Goal: Obtain resource: Download file/media

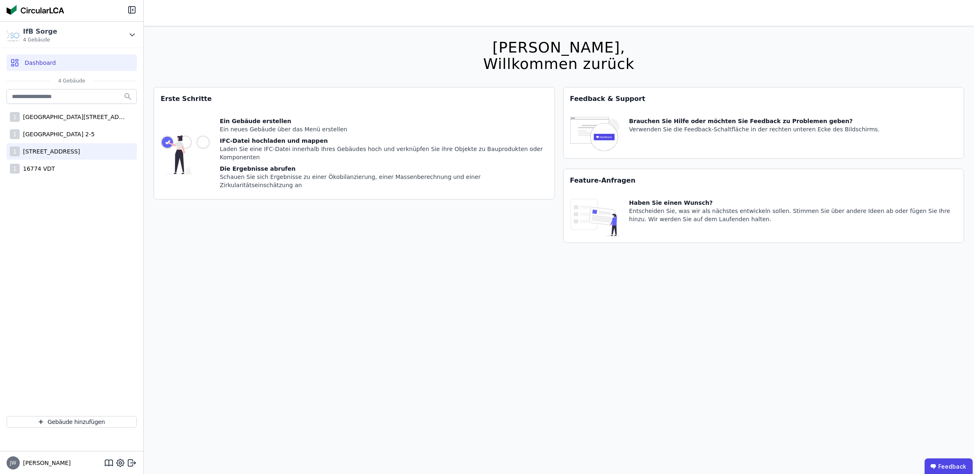
click at [77, 150] on div "[STREET_ADDRESS]" at bounding box center [50, 151] width 60 height 8
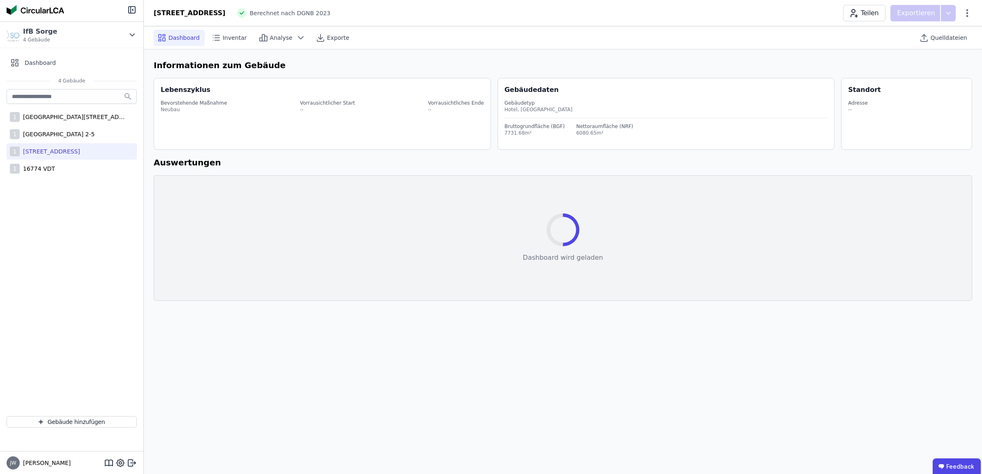
select select "*"
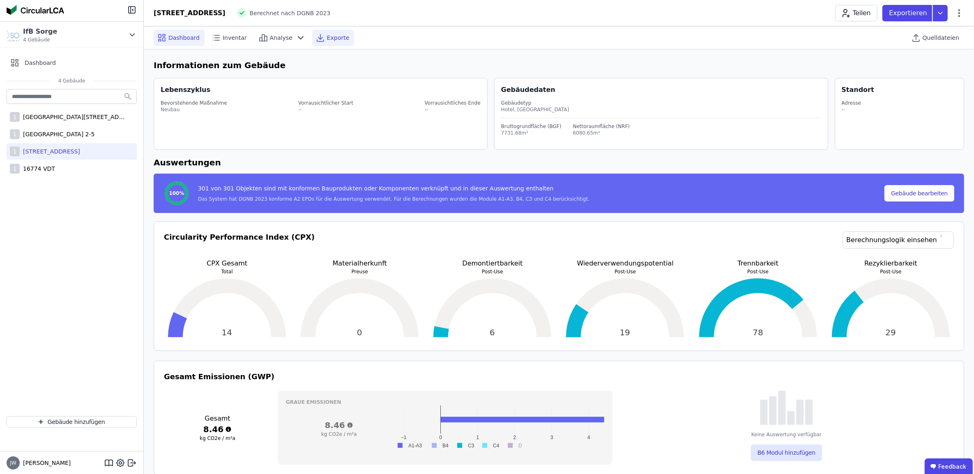
click at [327, 38] on span "Exporte" at bounding box center [338, 38] width 22 height 8
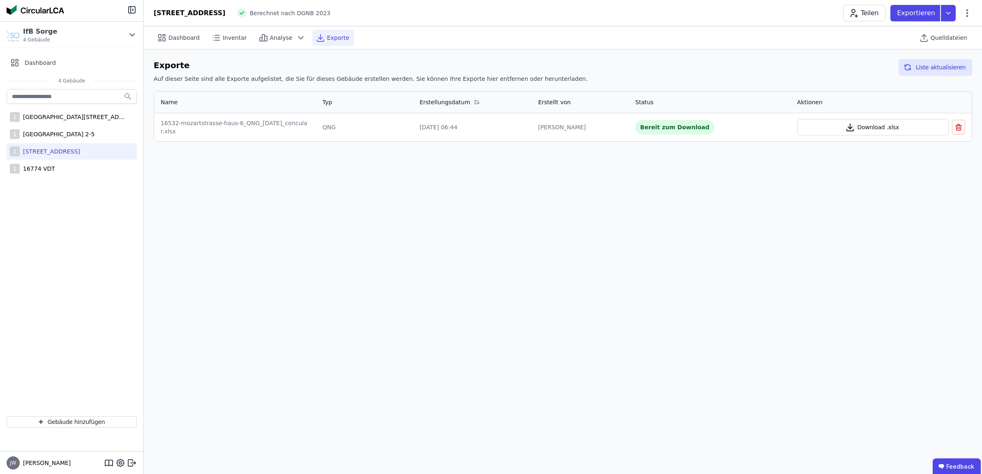
click at [838, 125] on button "Download .xlsx" at bounding box center [873, 127] width 152 height 16
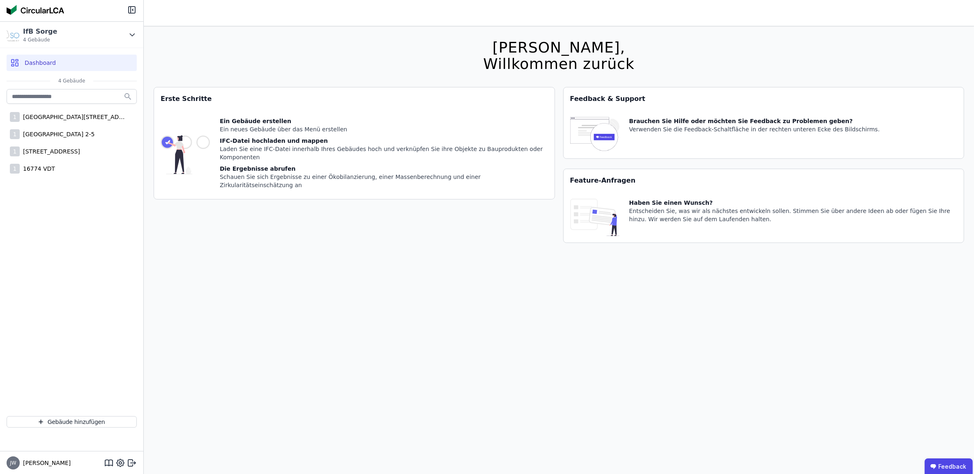
click at [382, 222] on div "Erste Schritte Ein Gebäude erstellen Ein neues Gebäude über das Menü erstellen …" at bounding box center [354, 170] width 401 height 166
click at [186, 136] on img at bounding box center [185, 155] width 49 height 76
click at [204, 138] on img at bounding box center [185, 155] width 49 height 76
click at [246, 148] on div "Laden Sie eine IFC-Datei innerhalb Ihres Gebäudes hoch und verknüpfen Sie ihre …" at bounding box center [384, 153] width 328 height 16
click at [290, 173] on div "Schauen Sie sich Ergebnisse zu einer Ökobilanzierung, einer Massenberechnung un…" at bounding box center [384, 181] width 328 height 16
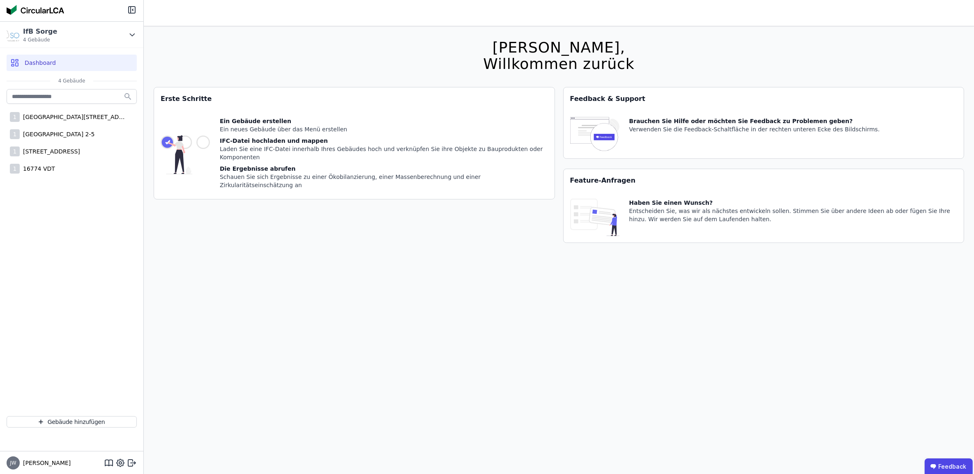
click at [660, 209] on div "Entscheiden Sie, was wir als nächstes entwickeln sollen. Stimmen Sie über ander…" at bounding box center [793, 215] width 328 height 16
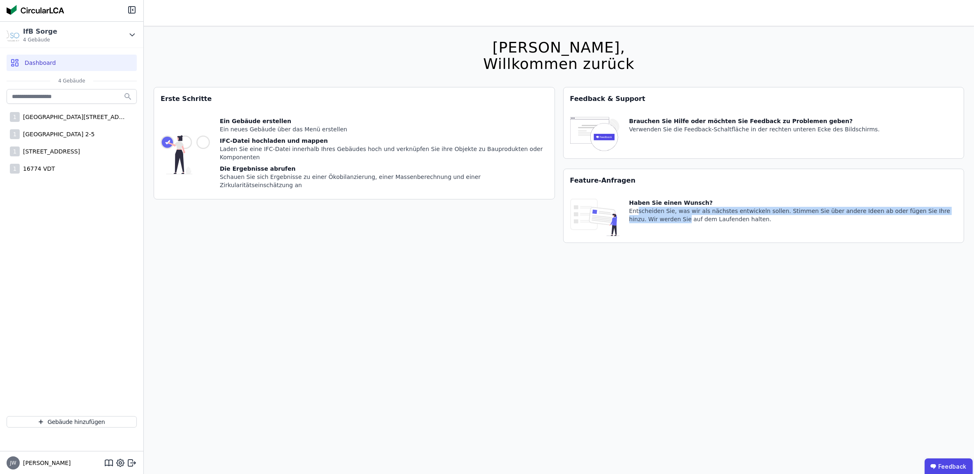
click at [637, 216] on div "Entscheiden Sie, was wir als nächstes entwickeln sollen. Stimmen Sie über ander…" at bounding box center [793, 215] width 328 height 16
drag, startPoint x: 637, startPoint y: 216, endPoint x: 599, endPoint y: 222, distance: 38.3
click at [606, 224] on img at bounding box center [594, 217] width 49 height 37
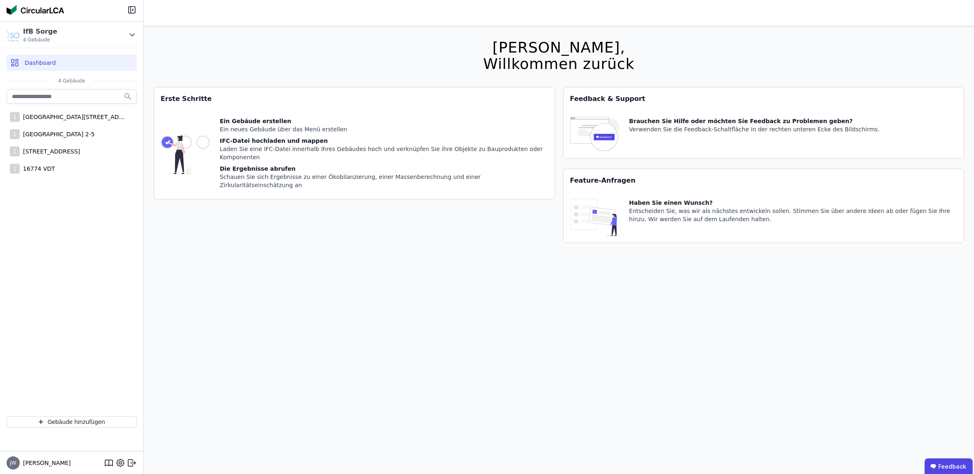
click at [587, 183] on div "Feature-Anfragen" at bounding box center [764, 180] width 400 height 23
click at [170, 137] on img at bounding box center [185, 155] width 49 height 76
click at [188, 133] on img at bounding box center [185, 155] width 49 height 76
click at [186, 102] on div "Erste Schritte" at bounding box center [354, 98] width 400 height 23
click at [309, 135] on div "Ein Gebäude erstellen Ein neues Gebäude über das Menü erstellen IFC-Datei hochl…" at bounding box center [384, 155] width 328 height 76
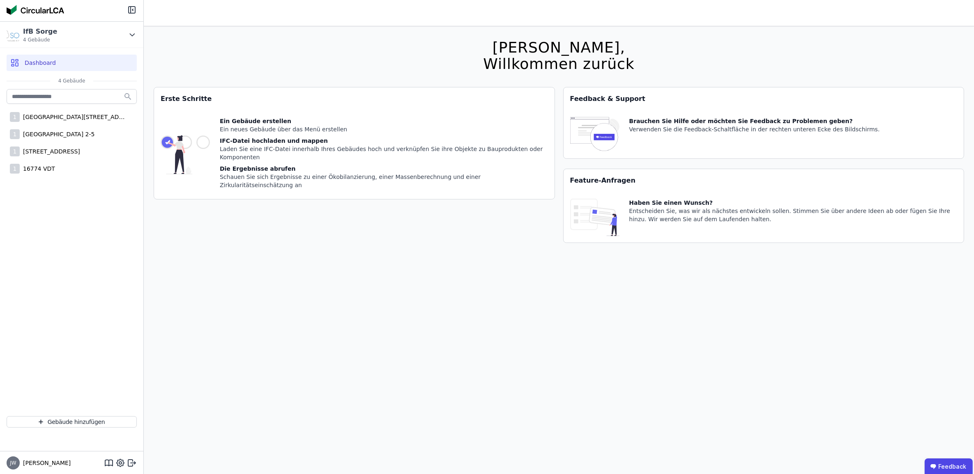
click at [309, 135] on div "Ein Gebäude erstellen Ein neues Gebäude über das Menü erstellen IFC-Datei hochl…" at bounding box center [384, 155] width 328 height 76
click at [77, 147] on div "[STREET_ADDRESS]" at bounding box center [50, 151] width 60 height 8
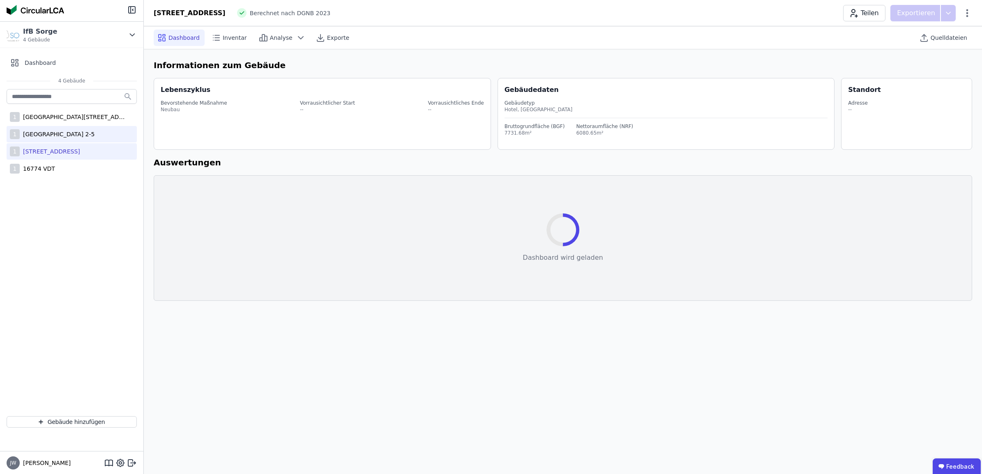
click at [76, 133] on div "[GEOGRAPHIC_DATA] 2-5" at bounding box center [57, 134] width 75 height 8
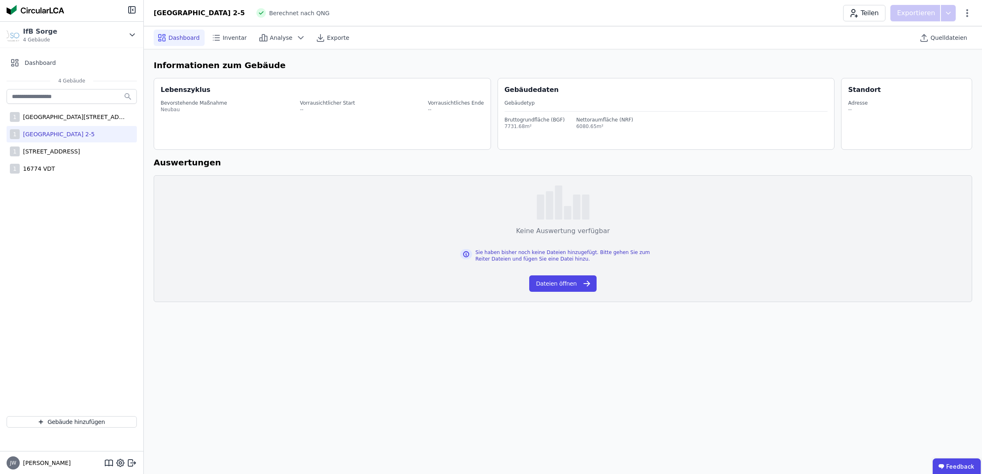
click at [77, 134] on div "[GEOGRAPHIC_DATA] 2-5" at bounding box center [57, 134] width 75 height 8
click at [939, 41] on span "Quelldateien" at bounding box center [948, 38] width 37 height 8
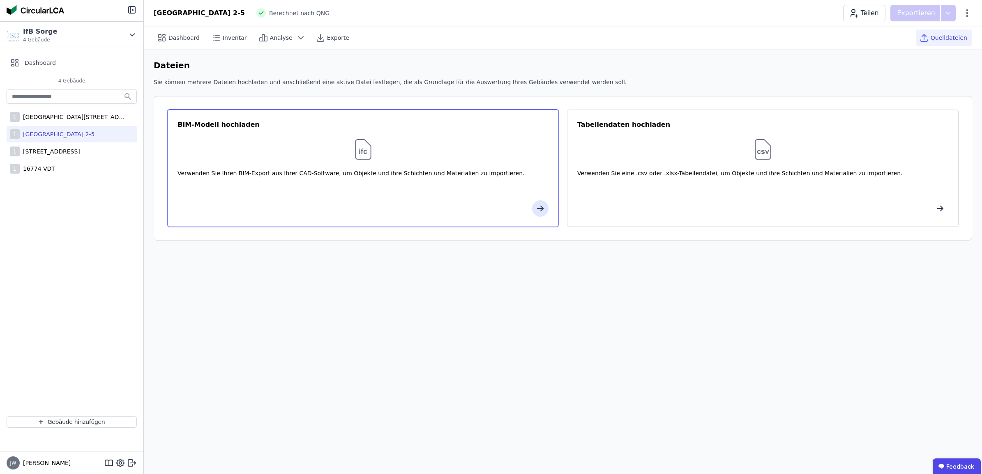
click at [330, 173] on div "Verwenden Sie Ihren BIM-Export aus Ihrer CAD-Software, um Objekte und ihre Schi…" at bounding box center [362, 181] width 371 height 25
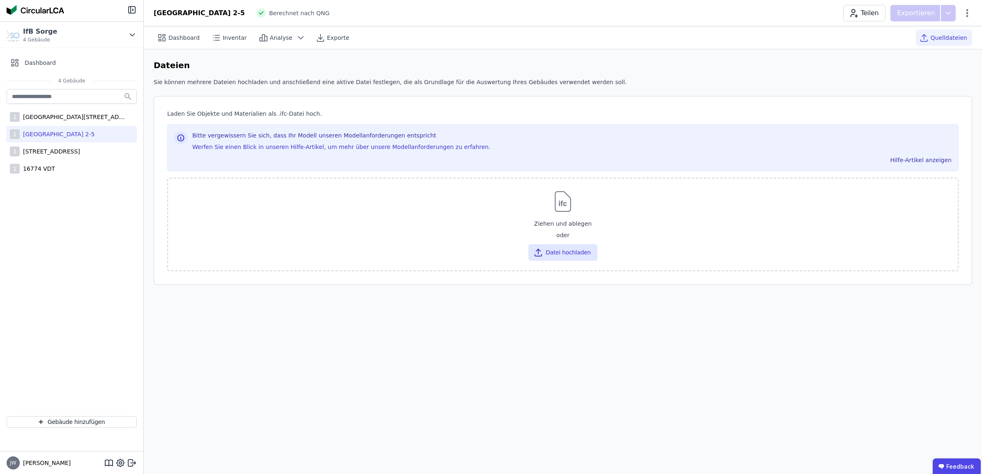
click at [193, 137] on h3 "Bitte vergewissern Sie sich, dass Ihr Modell unseren Modellanforderungen entspr…" at bounding box center [571, 137] width 759 height 12
click at [921, 163] on button "Hilfe-Artikel anzeigen" at bounding box center [920, 160] width 68 height 13
